Goal: Task Accomplishment & Management: Complete application form

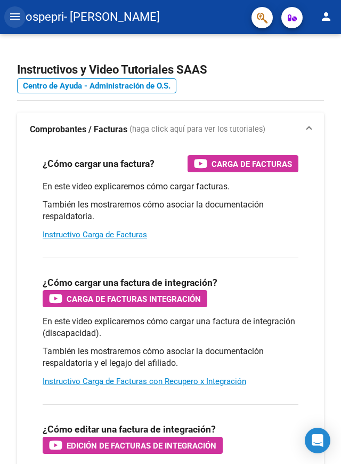
click at [12, 10] on mat-icon "menu" at bounding box center [15, 16] width 13 height 13
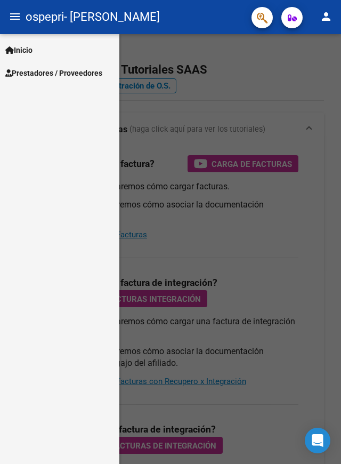
click at [46, 71] on span "Prestadores / Proveedores" at bounding box center [53, 73] width 97 height 12
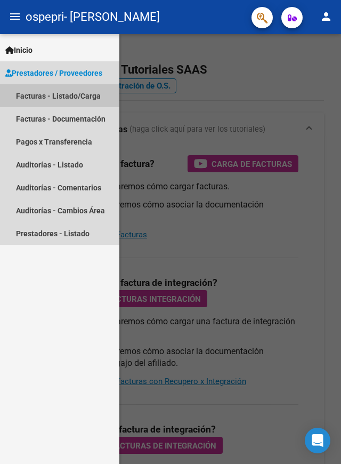
click at [59, 93] on link "Facturas - Listado/Carga" at bounding box center [59, 95] width 119 height 23
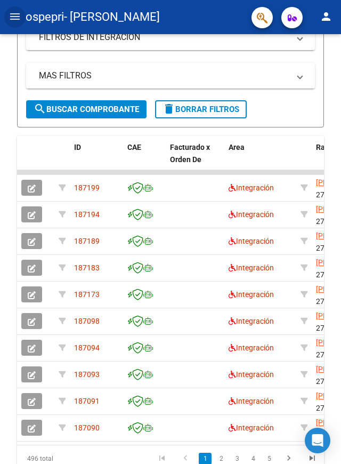
scroll to position [269, 0]
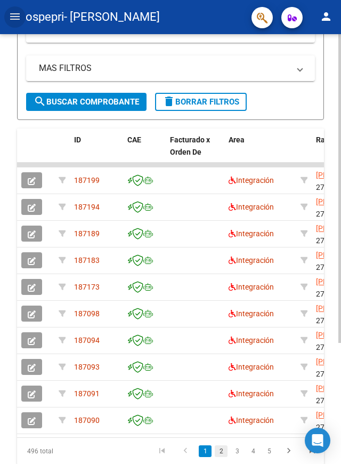
click at [221, 450] on link "2" at bounding box center [221, 451] width 13 height 12
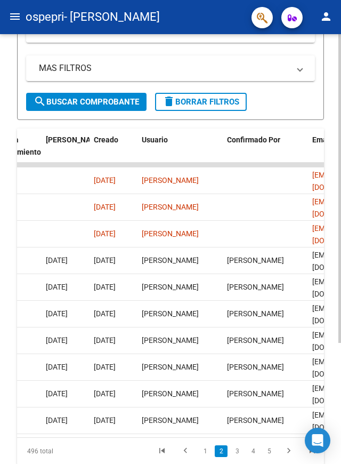
scroll to position [0, 1849]
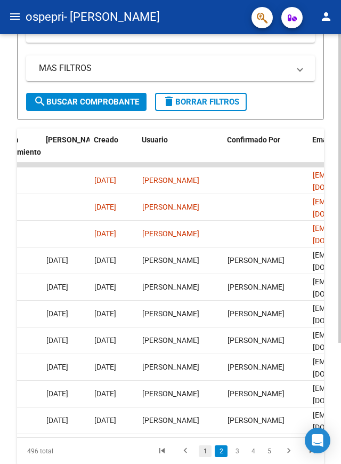
click at [206, 452] on link "1" at bounding box center [205, 451] width 13 height 12
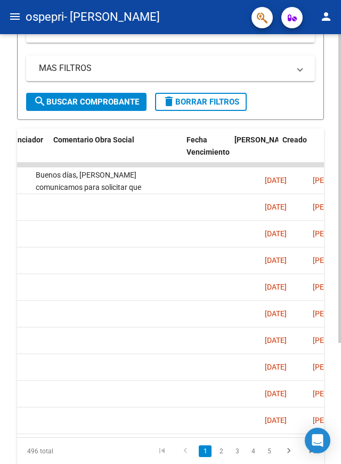
scroll to position [0, 1660]
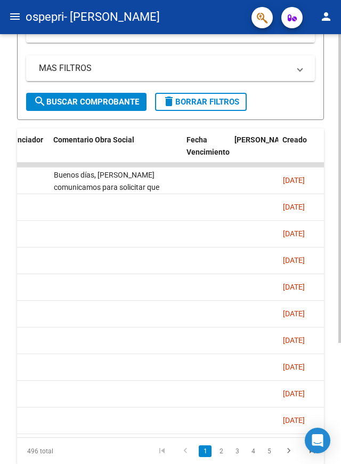
click at [82, 179] on div "Buenos días, [PERSON_NAME] comunicamos para solicitar que adjunte nuevamente la…" at bounding box center [116, 180] width 125 height 22
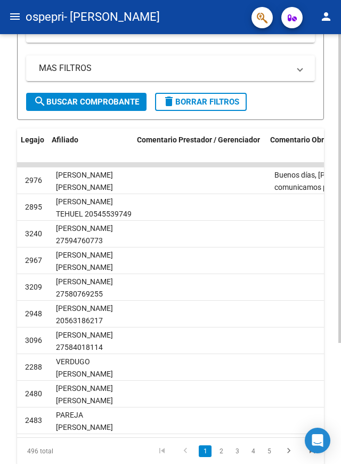
scroll to position [0, 1512]
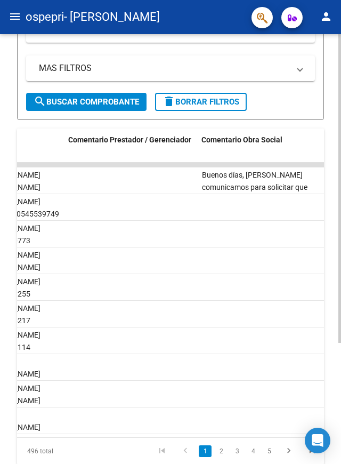
click at [272, 181] on div "Buenos días, [PERSON_NAME] comunicamos para solicitar que adjunte nuevamente la…" at bounding box center [264, 180] width 125 height 22
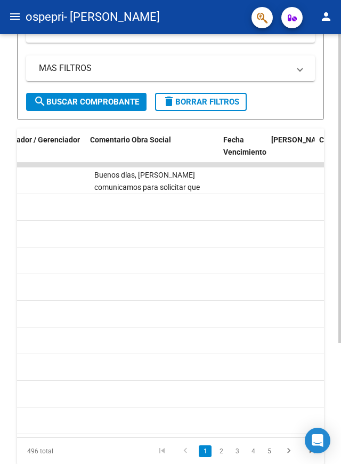
scroll to position [0, 1624]
click at [247, 179] on datatable-body-cell at bounding box center [243, 180] width 48 height 26
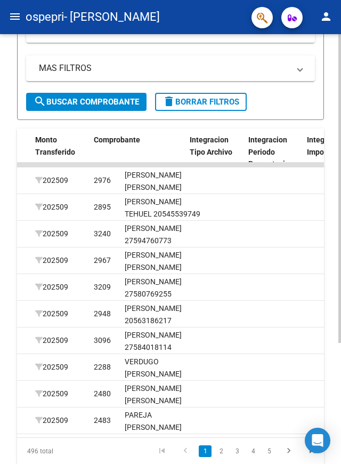
scroll to position [0, 0]
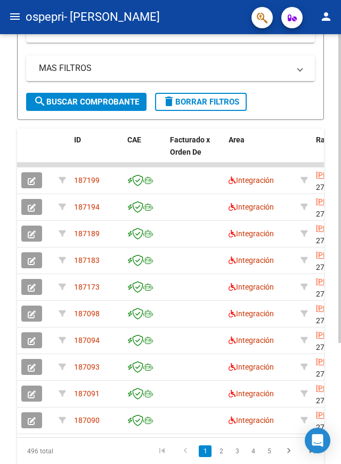
click at [31, 180] on icon "button" at bounding box center [32, 181] width 8 height 8
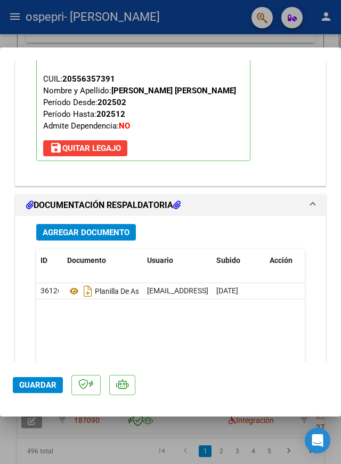
scroll to position [1313, 0]
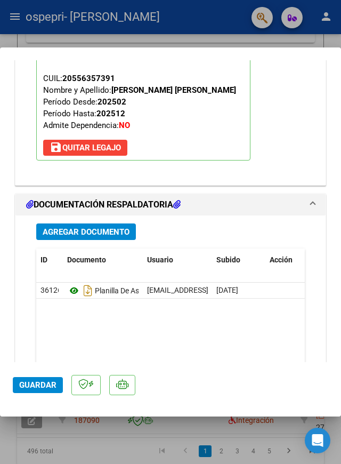
click at [73, 284] on icon at bounding box center [74, 290] width 14 height 13
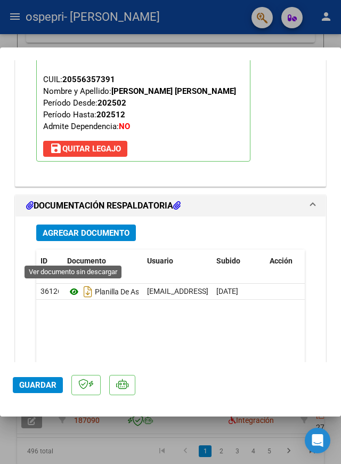
scroll to position [1316, 0]
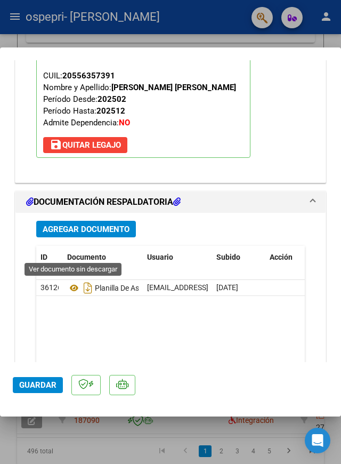
click at [58, 224] on span "Agregar Documento" at bounding box center [86, 229] width 87 height 10
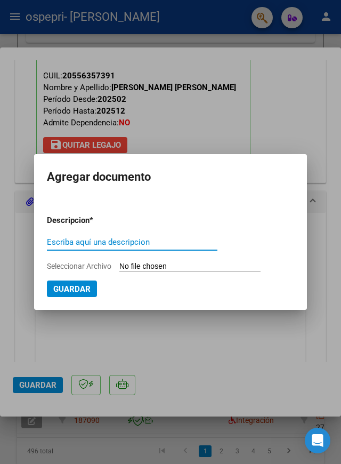
click at [199, 242] on input "Escriba aquí una descripcion" at bounding box center [132, 242] width 171 height 10
click at [127, 240] on input "Planilla de asistencia, corregida)" at bounding box center [132, 242] width 171 height 10
click at [180, 241] on input "Planilla de asistencia, (corregida)" at bounding box center [132, 242] width 171 height 10
type input "Planilla de asistencia, (corregida)"
click at [246, 264] on input "Seleccionar Archivo" at bounding box center [189, 267] width 141 height 10
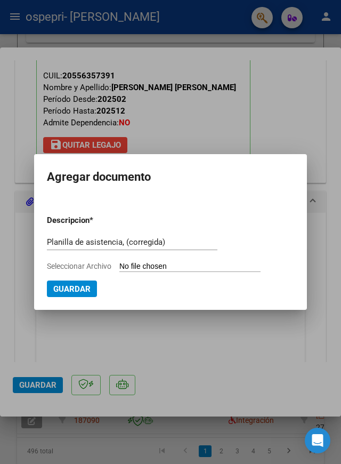
click at [240, 270] on input "Seleccionar Archivo" at bounding box center [189, 267] width 141 height 10
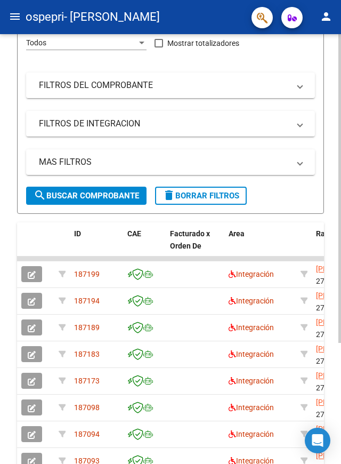
click at [31, 276] on icon "button" at bounding box center [32, 275] width 8 height 8
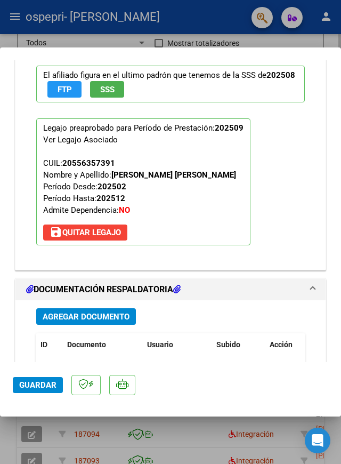
scroll to position [1230, 0]
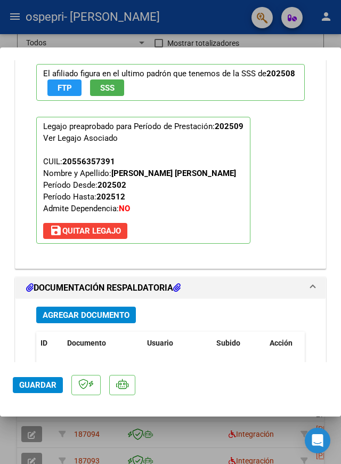
click at [111, 310] on span "Agregar Documento" at bounding box center [86, 315] width 87 height 10
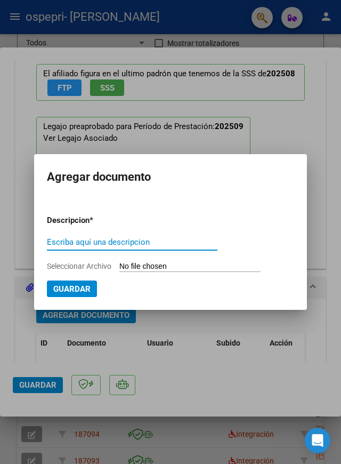
click at [128, 241] on input "Escriba aquí una descripcion" at bounding box center [132, 242] width 171 height 10
type input "P"
type input "Buenos días, adjunto nuevamente la planilla."
click at [162, 266] on input "Seleccionar Archivo" at bounding box center [189, 267] width 141 height 10
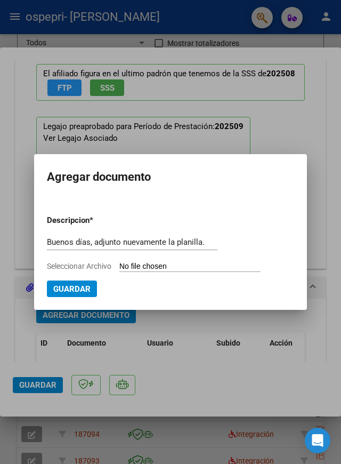
type input "C:\fakepath\Comparto ' MyDoc 090116' contigo.pdf"
click at [225, 265] on input "Seleccionar Archivo" at bounding box center [189, 267] width 141 height 10
type input "C:\fakepath\Comparto ' MyDoc 090116' contigo.pdf"
